Goal: Task Accomplishment & Management: Manage account settings

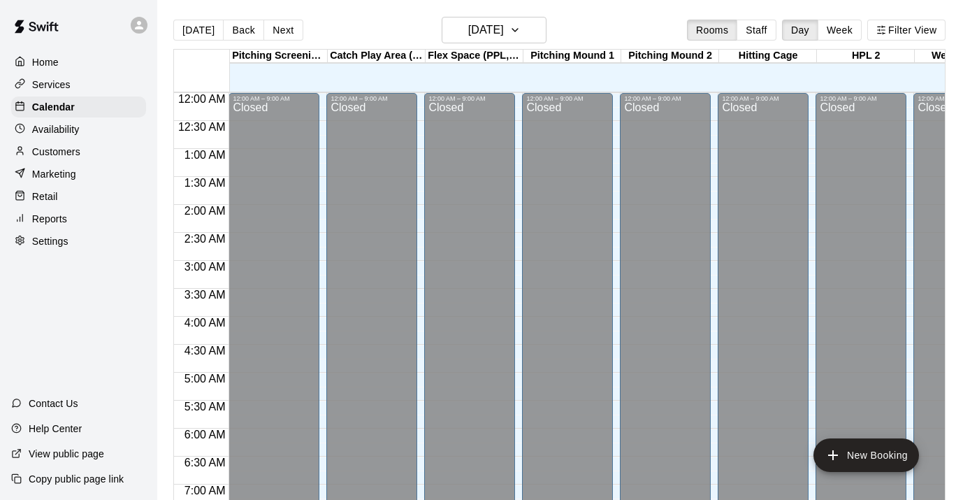
scroll to position [822, 0]
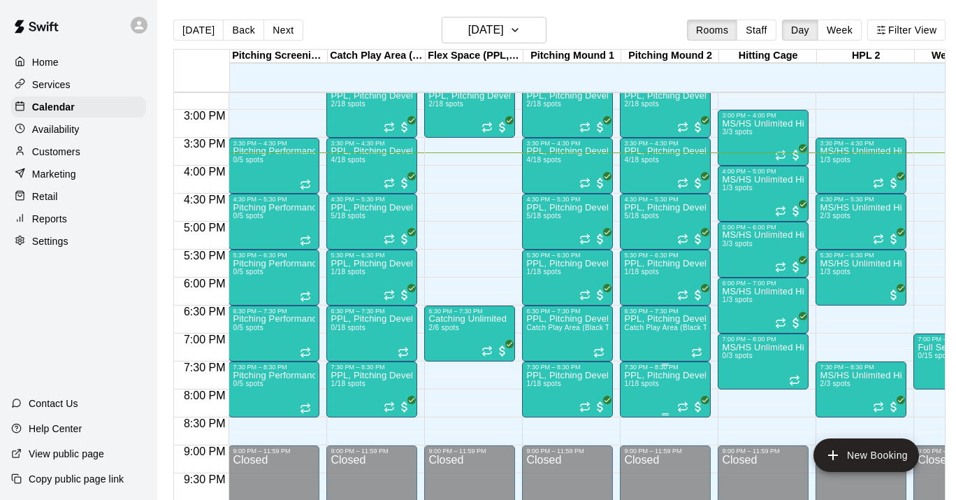
click at [679, 375] on p "PPL, Pitching Development Session" at bounding box center [665, 375] width 82 height 0
click at [639, 386] on icon "edit" at bounding box center [638, 390] width 13 height 13
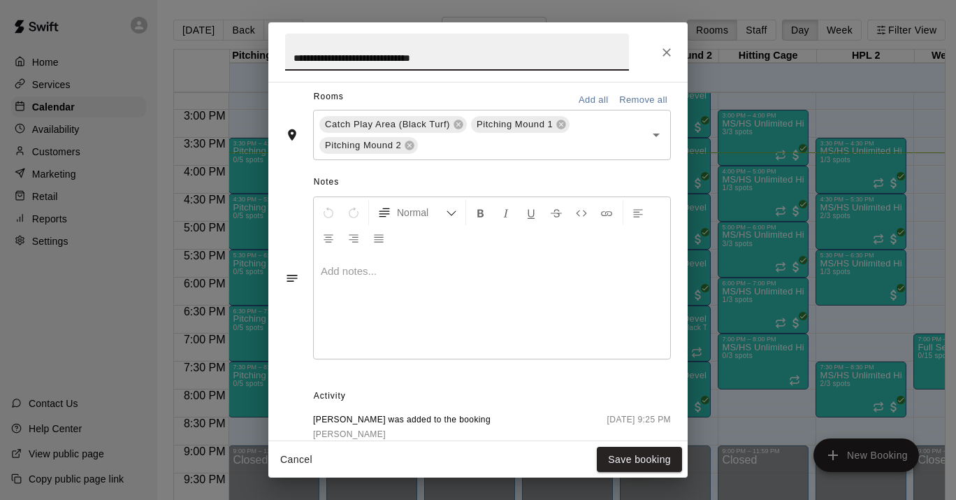
scroll to position [544, 0]
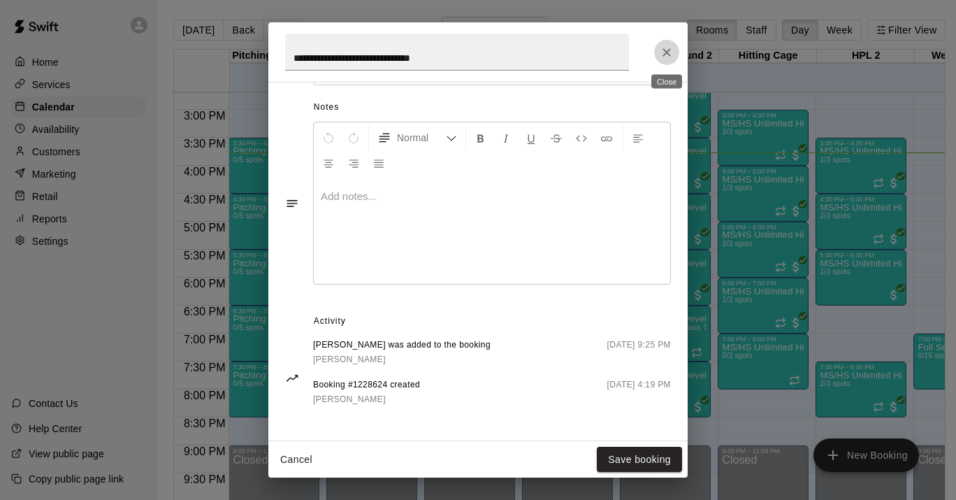
click at [671, 61] on button "Close" at bounding box center [666, 52] width 25 height 25
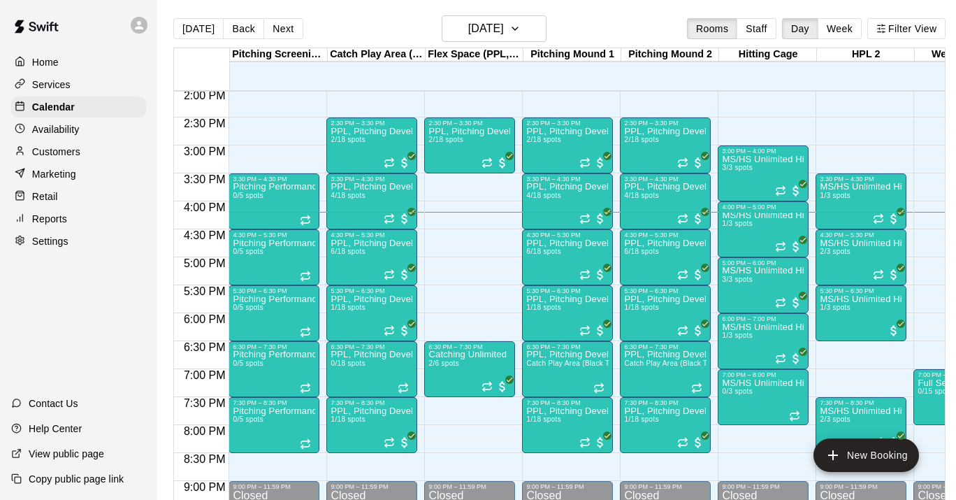
scroll to position [2, 0]
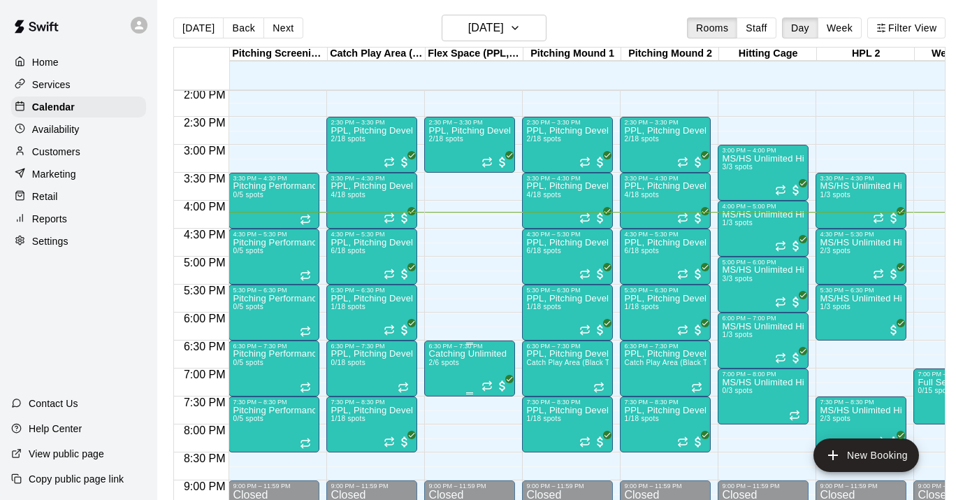
click at [481, 354] on p "Catching Unlimited" at bounding box center [467, 354] width 78 height 0
click at [444, 373] on icon "edit" at bounding box center [443, 369] width 17 height 17
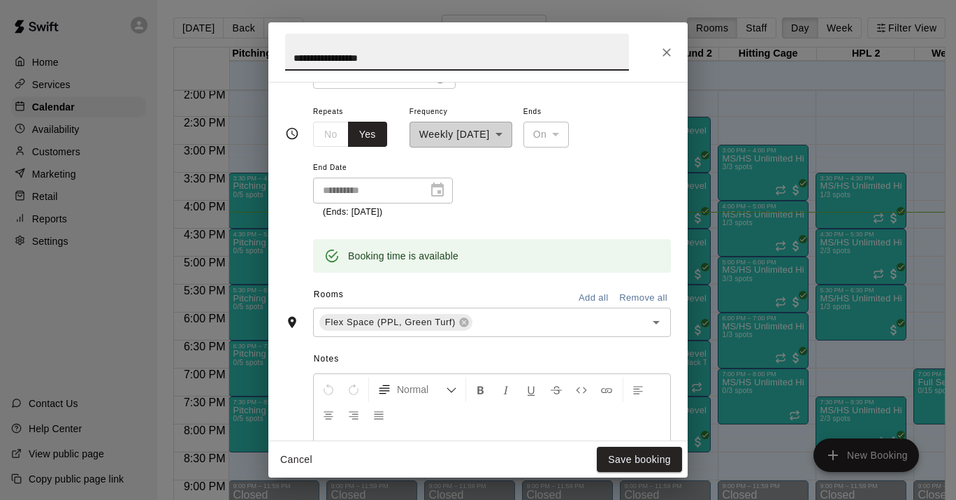
scroll to position [565, 0]
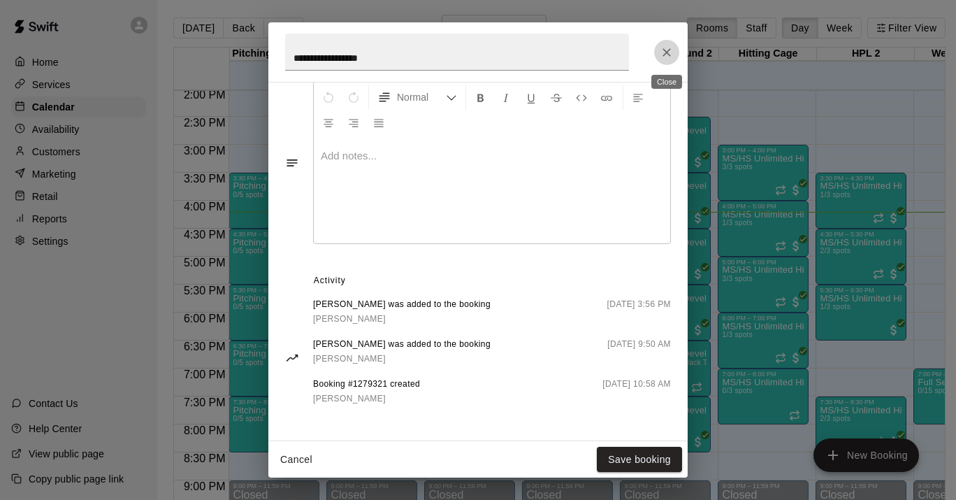
click at [668, 57] on icon "Close" at bounding box center [667, 52] width 14 height 14
